Goal: Find specific page/section: Find specific page/section

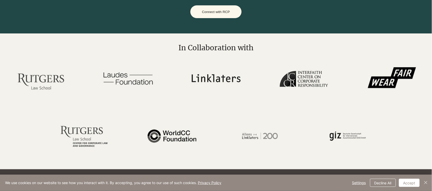
scroll to position [750, 0]
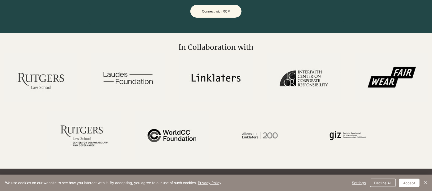
click at [289, 81] on img at bounding box center [303, 77] width 73 height 49
click at [384, 89] on img at bounding box center [391, 77] width 73 height 49
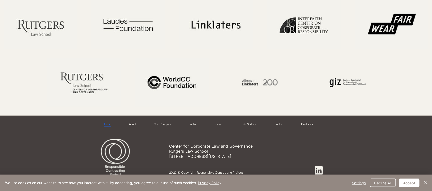
scroll to position [805, 0]
click at [221, 124] on link "Team" at bounding box center [217, 125] width 6 height 4
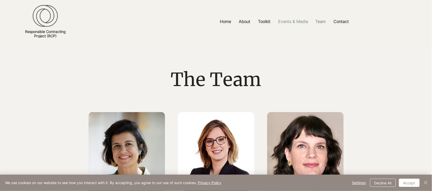
click at [299, 23] on p "Events & Media" at bounding box center [293, 22] width 35 height 12
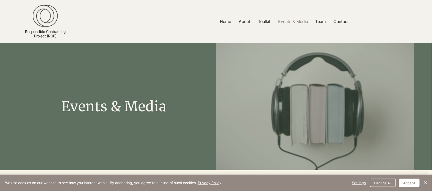
scroll to position [168, 0]
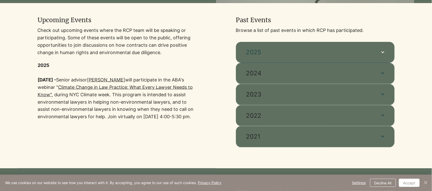
click at [320, 55] on span "2025" at bounding box center [308, 52] width 125 height 9
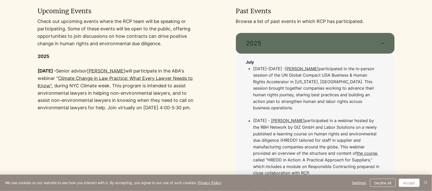
scroll to position [177, 0]
